Goal: Task Accomplishment & Management: Manage account settings

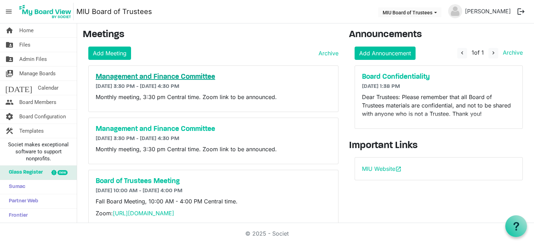
click at [174, 76] on h5 "Management and Finance Committee" at bounding box center [213, 77] width 235 height 8
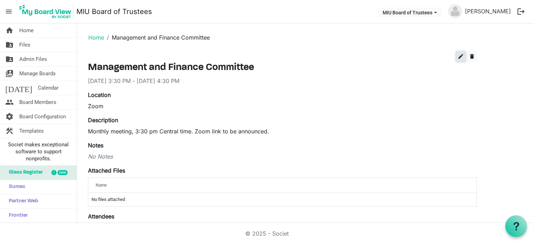
click at [459, 58] on span "edit" at bounding box center [460, 56] width 6 height 6
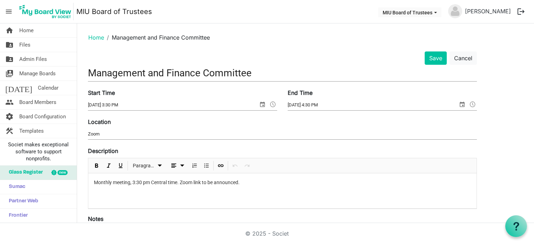
click at [117, 104] on input "8/18/2025 3:30 PM" at bounding box center [173, 105] width 170 height 11
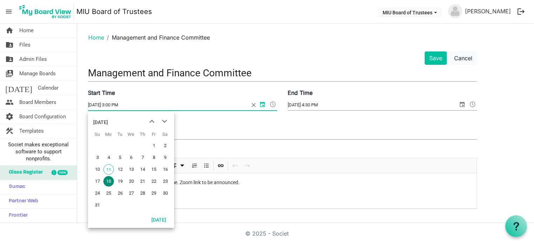
type input "8/18/2025 3:00 PM"
click at [315, 105] on input "8/18/2025 4:30 PM" at bounding box center [372, 105] width 170 height 11
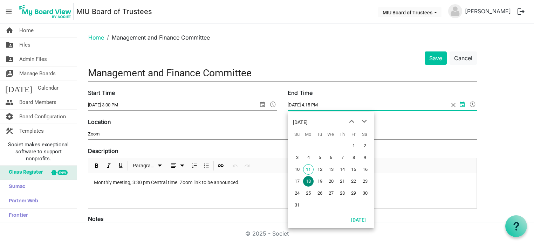
type input "8/18/2025 4:15 PM"
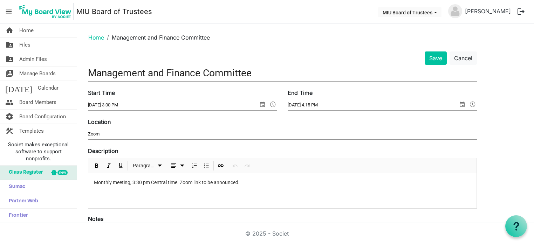
click at [139, 182] on p "Monthly meeting, 3:30 pm Central time. Zoom link to be announced." at bounding box center [282, 182] width 377 height 7
click at [433, 57] on button "Save" at bounding box center [435, 57] width 22 height 13
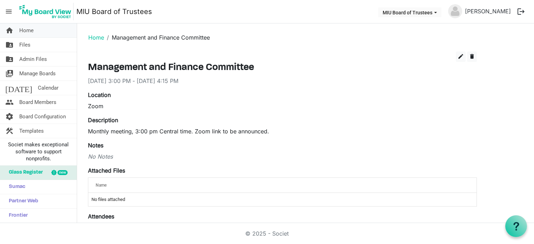
click at [30, 29] on span "Home" at bounding box center [26, 30] width 14 height 14
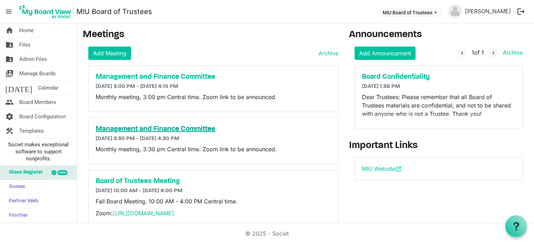
click at [125, 128] on h5 "Management and Finance Committee" at bounding box center [213, 129] width 235 height 8
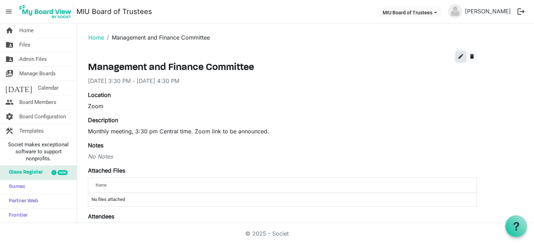
click at [461, 57] on span "edit" at bounding box center [460, 56] width 6 height 6
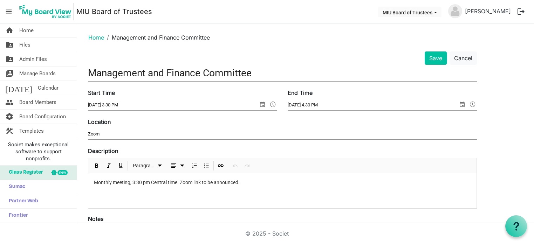
click at [139, 181] on p "Monthly meeting, 3:30 pm Central time. Zoom link to be announced." at bounding box center [282, 182] width 377 height 7
click at [118, 103] on input "9/15/2025 3:30 PM" at bounding box center [173, 105] width 170 height 11
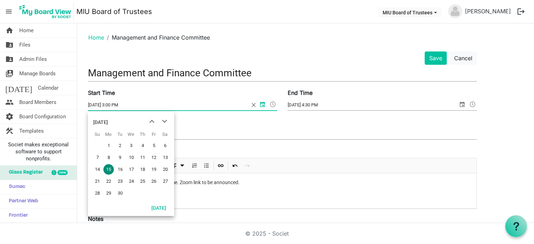
type input "9/15/2025 3:00 PM"
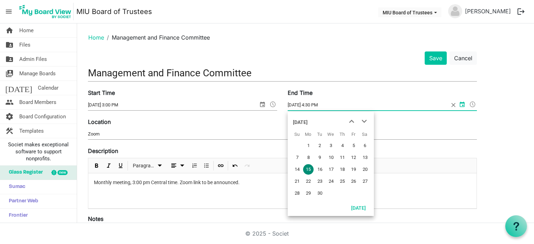
click at [317, 105] on input "9/15/2025 4:30 PM" at bounding box center [367, 105] width 161 height 11
type input "9/15/2025 4:15 PM"
click at [434, 56] on button "Save" at bounding box center [435, 57] width 22 height 13
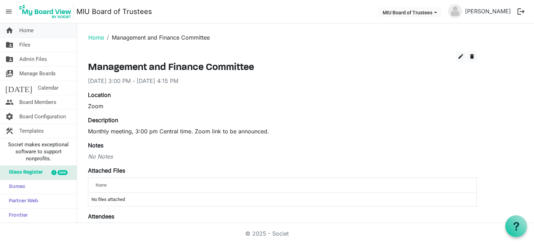
click at [25, 30] on span "Home" at bounding box center [26, 30] width 14 height 14
